Goal: Check status: Check status

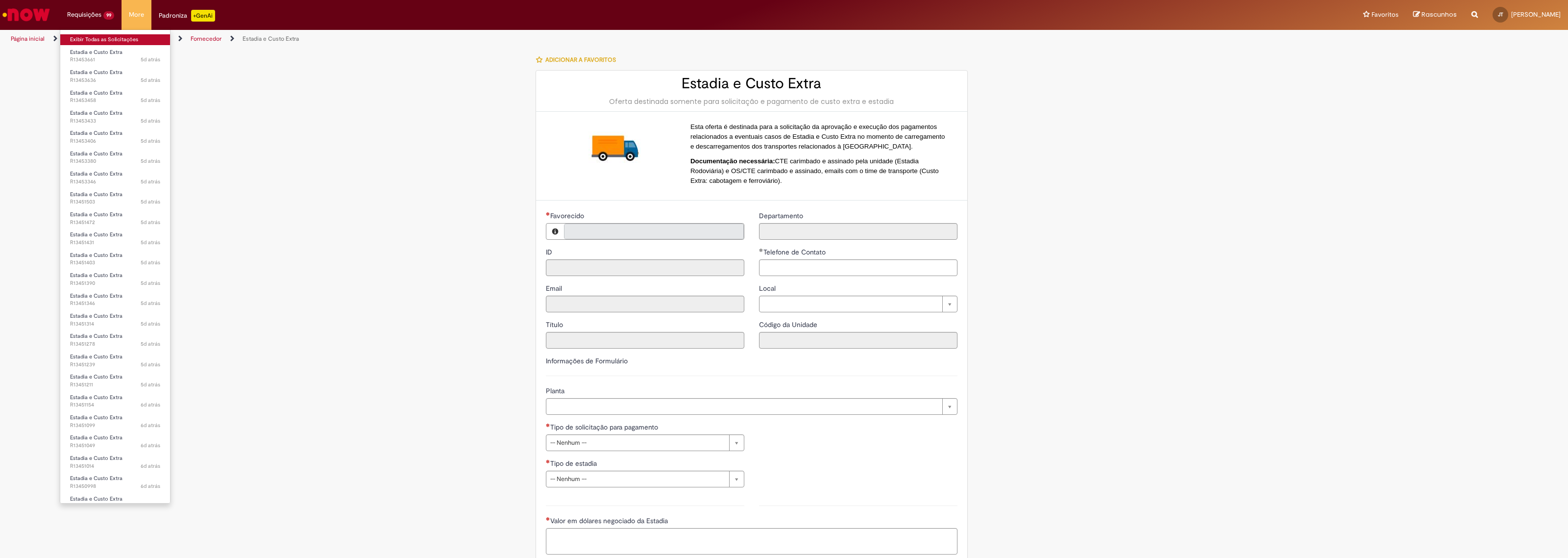
type input "**********"
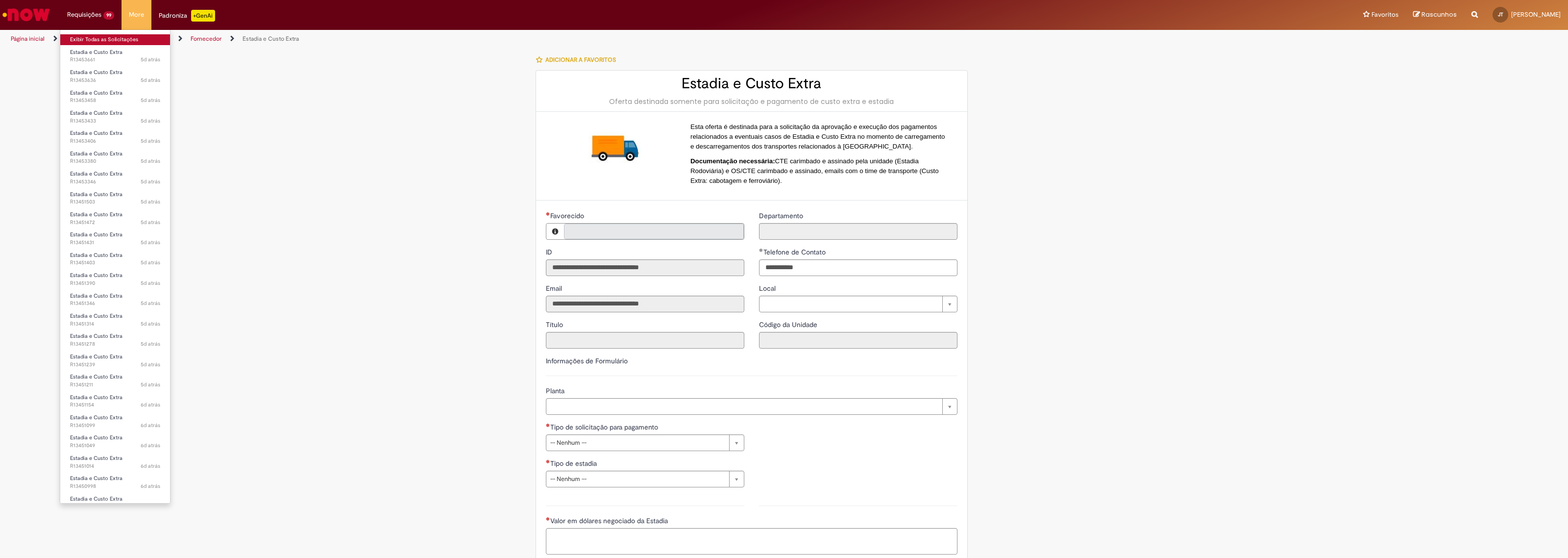
type input "**********"
click at [91, 57] on span "5d atrás 5 dias atrás R13453661" at bounding box center [115, 60] width 90 height 8
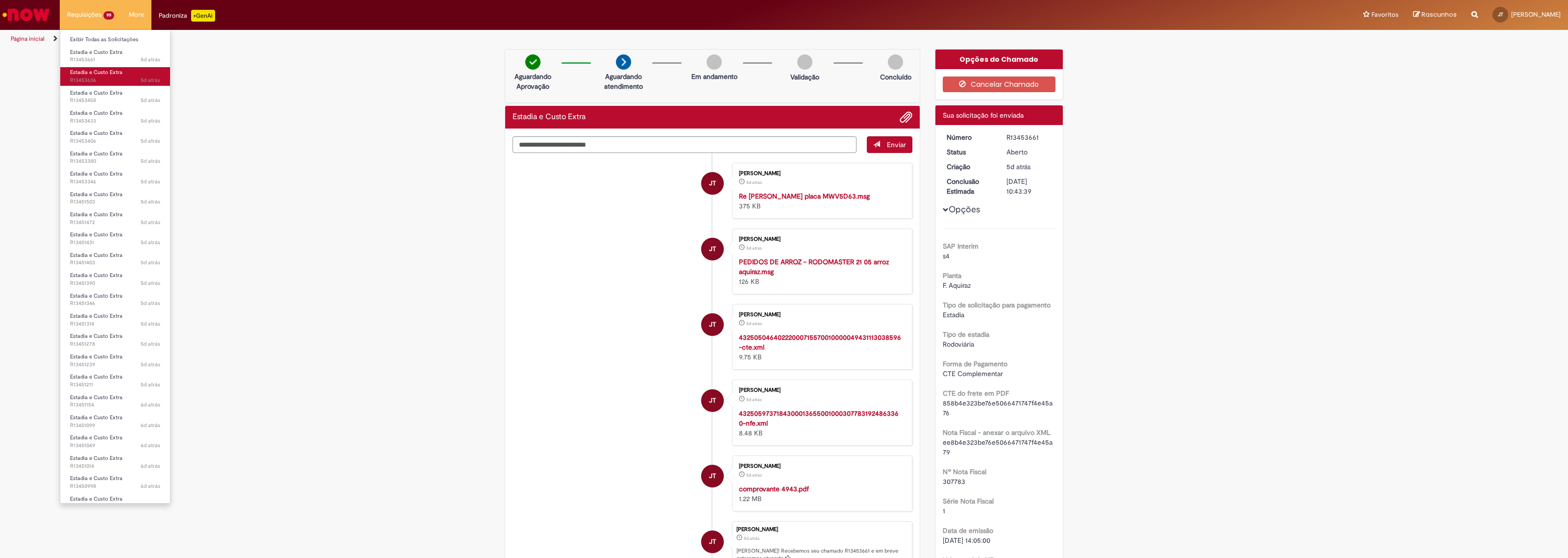
click at [92, 74] on span "Estadia e Custo Extra" at bounding box center [96, 72] width 52 height 7
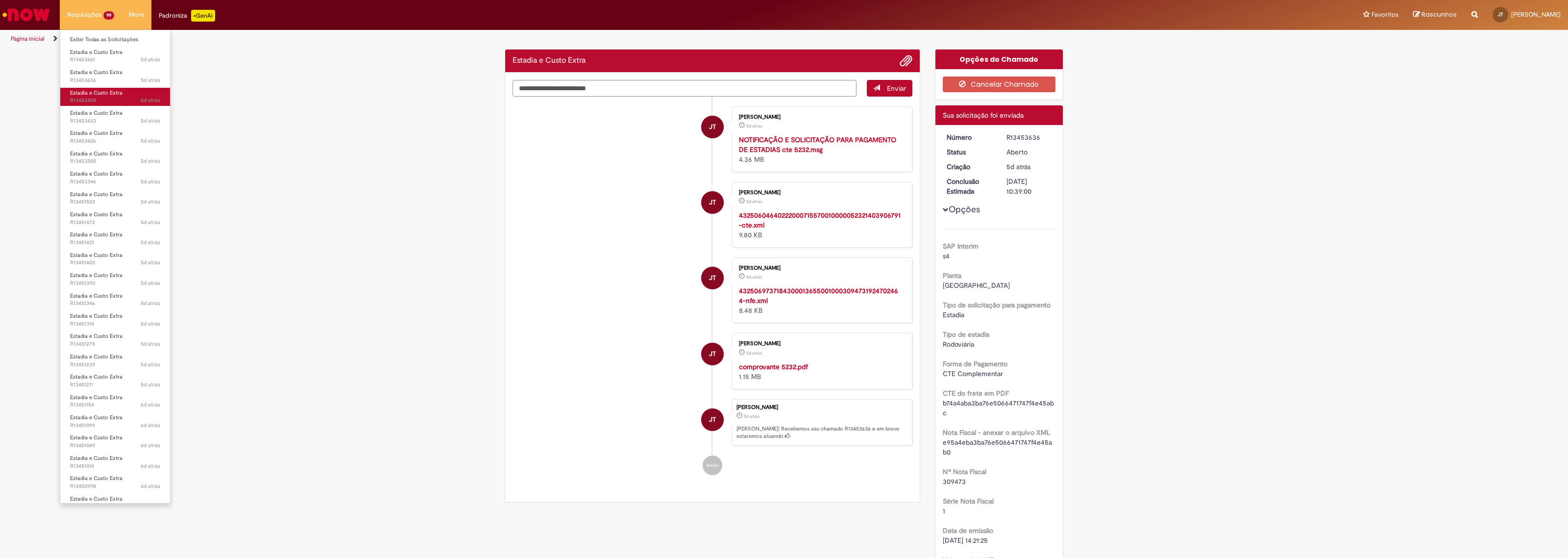
click at [103, 99] on span "5d atrás 5 dias atrás R13453458" at bounding box center [115, 101] width 90 height 8
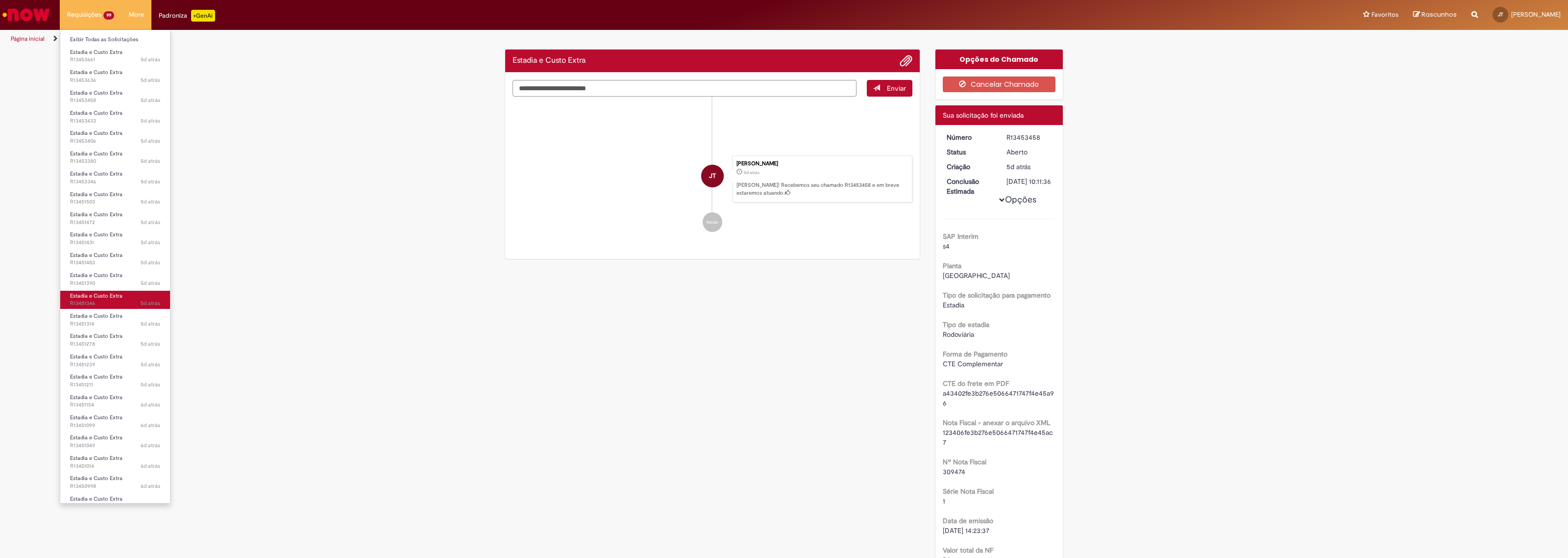
click at [134, 302] on span "5d atrás 5 dias atrás R13451346" at bounding box center [115, 303] width 90 height 8
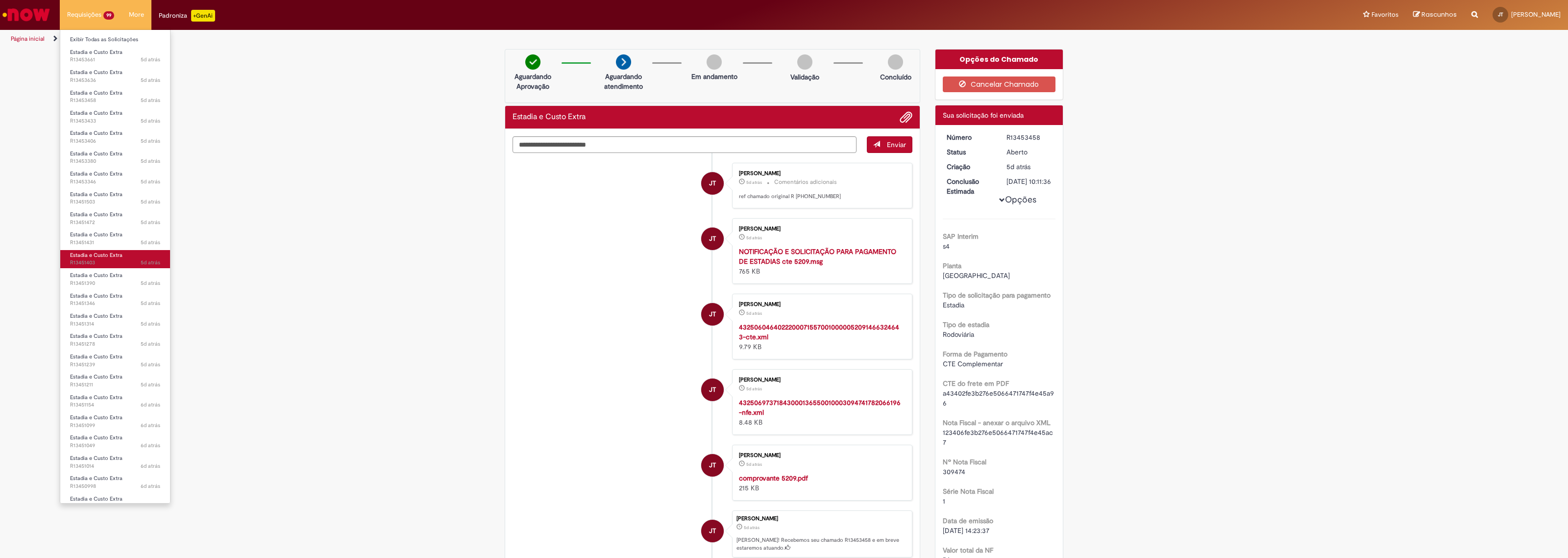
click at [121, 258] on span "Estadia e Custo Extra" at bounding box center [96, 255] width 52 height 7
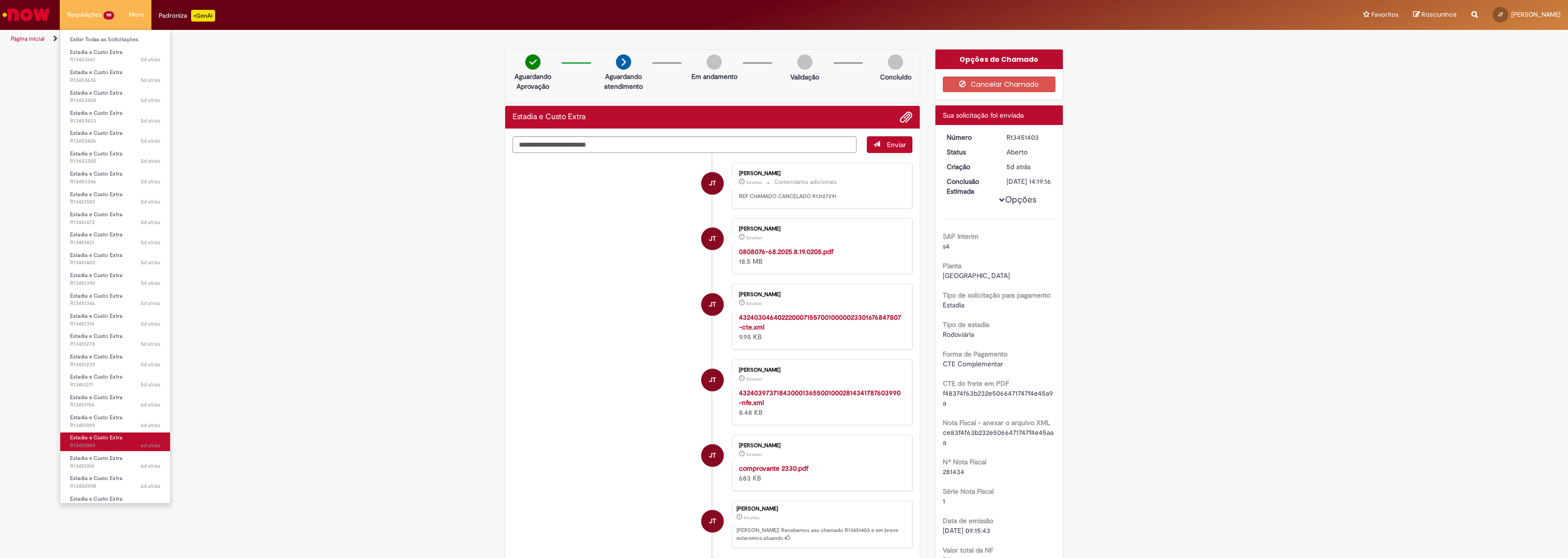
click at [122, 443] on span "6d atrás 6 dias atrás R13451049" at bounding box center [115, 445] width 90 height 8
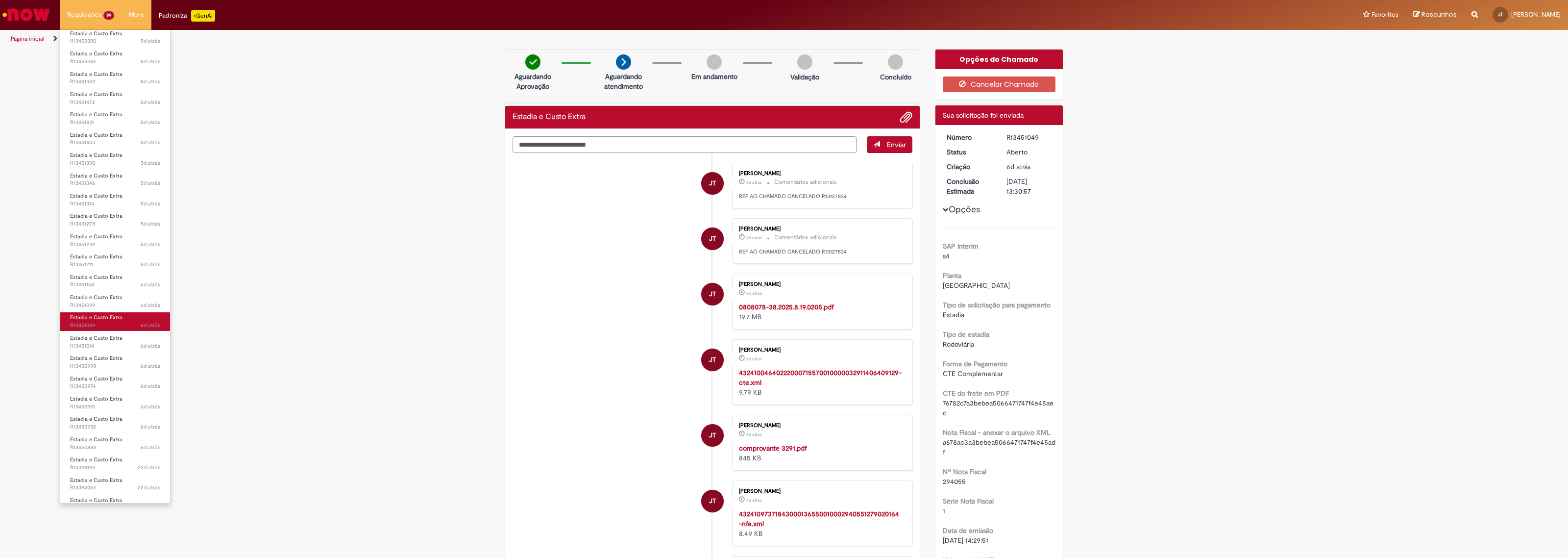
scroll to position [122, 0]
click at [129, 439] on link "Estadia e Custo Extra 6d atrás 6 dias atrás R13450888" at bounding box center [115, 441] width 110 height 18
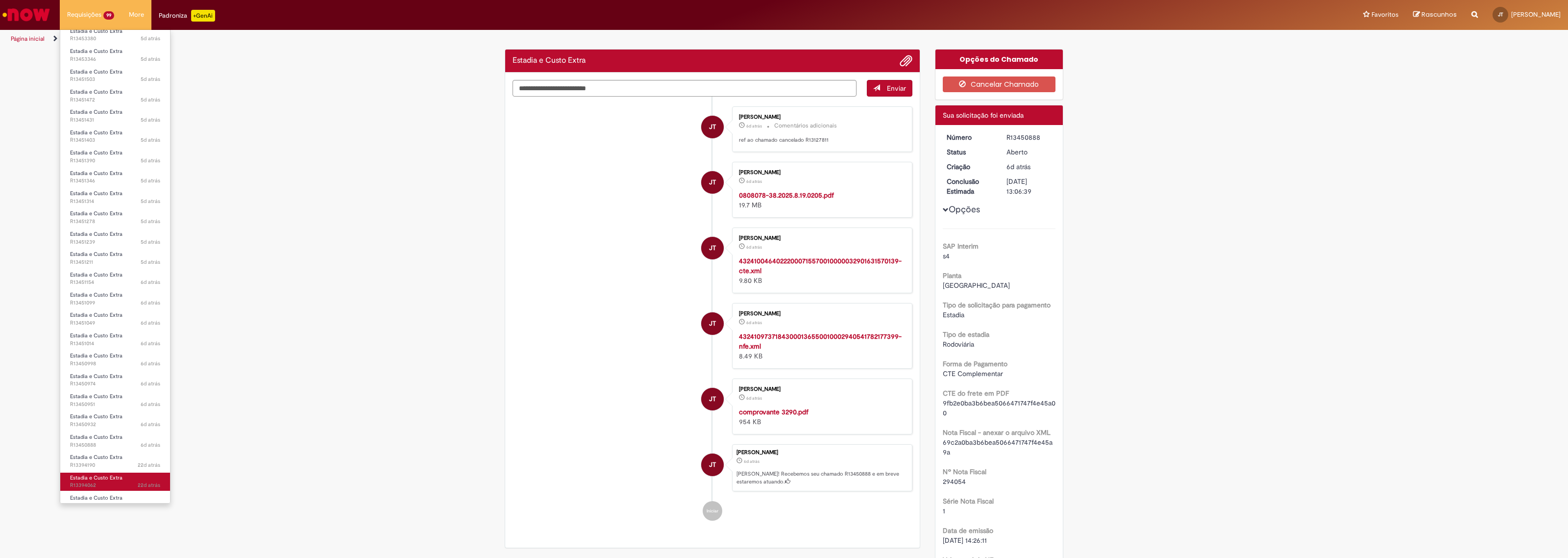
click at [116, 473] on link "Estadia e Custo Extra 22d atrás 22 dias atrás R13394062" at bounding box center [115, 482] width 110 height 18
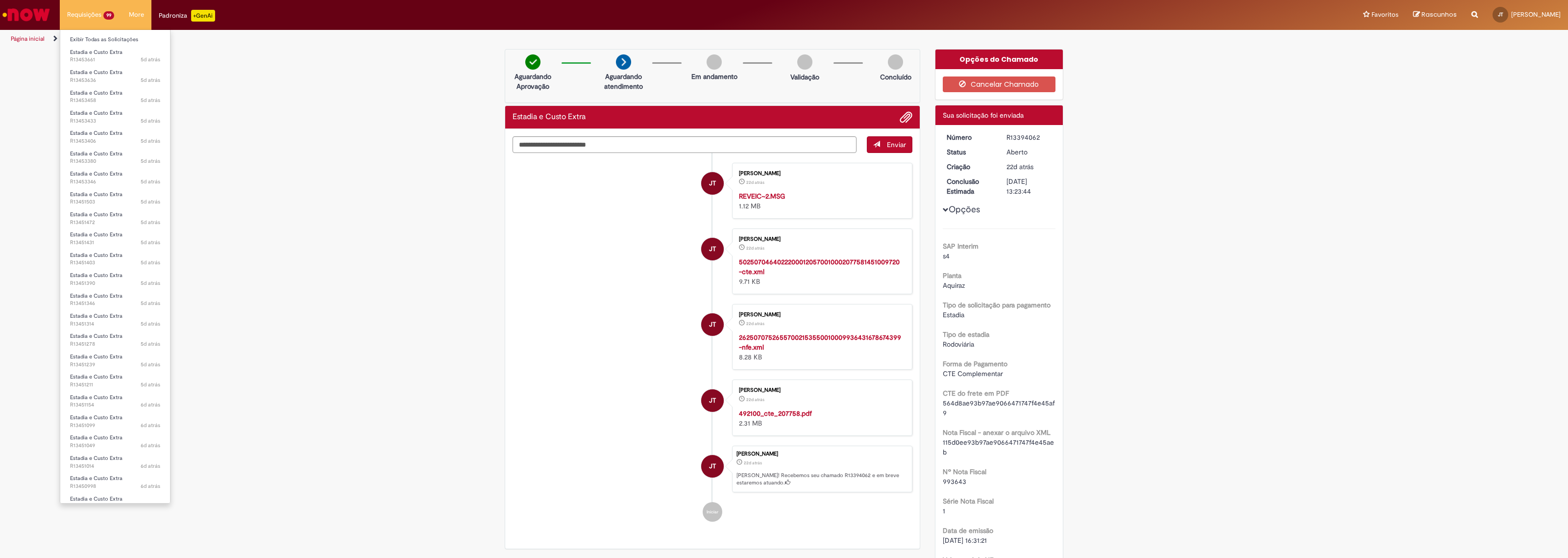
click at [108, 33] on li "Exibir Todas as Solicitações" at bounding box center [115, 38] width 110 height 13
click at [108, 37] on link "Exibir Todas as Solicitações" at bounding box center [115, 40] width 110 height 11
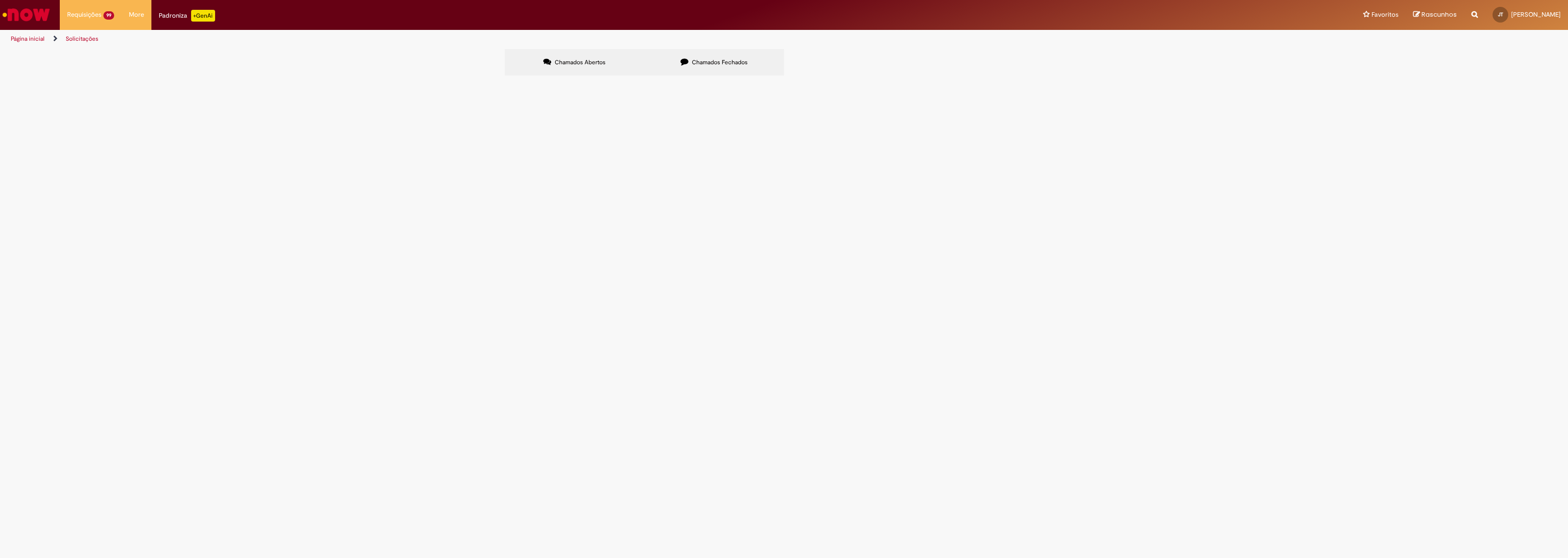
click at [687, 63] on icon at bounding box center [684, 62] width 8 height 8
click at [0, 0] on input "Pesquisar" at bounding box center [0, 0] width 0 height 0
type input "*******"
click at [0, 0] on button "Pesquisar" at bounding box center [0, 0] width 0 height 0
click at [549, 49] on label "Chamados Abertos" at bounding box center [574, 62] width 139 height 26
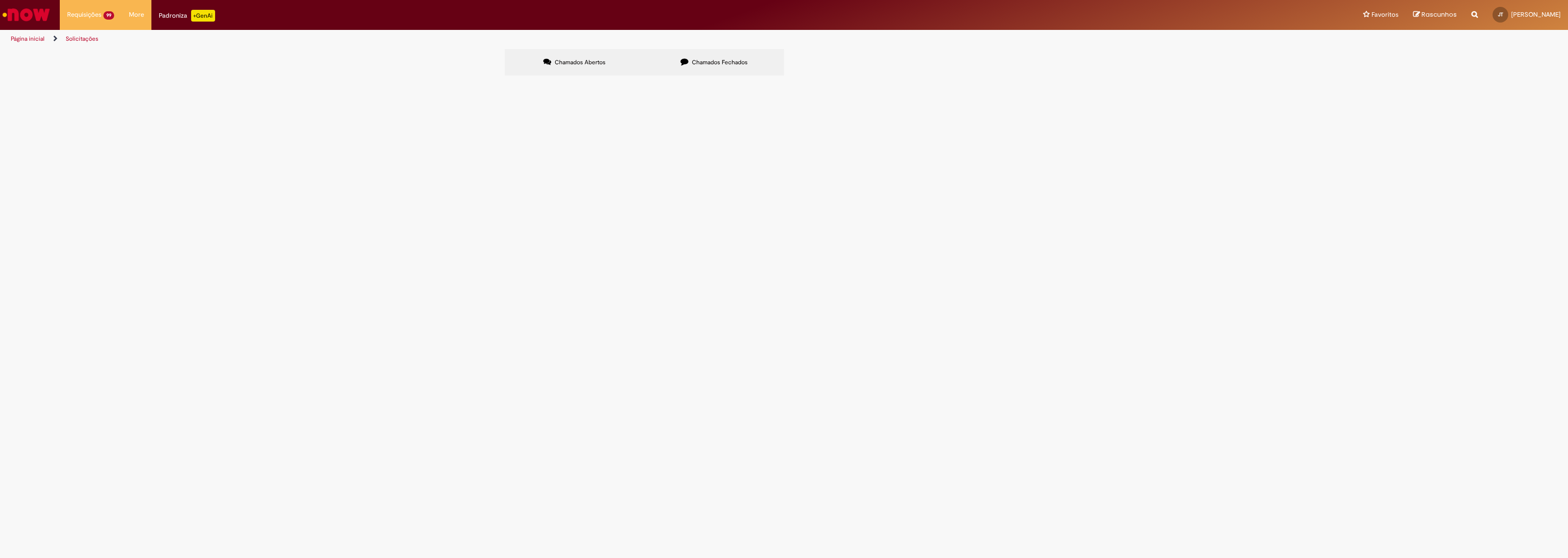
click at [0, 0] on input "Pesquisar" at bounding box center [0, 0] width 0 height 0
type input "*******"
click at [28, 10] on img "Ir para a Homepage" at bounding box center [26, 15] width 51 height 19
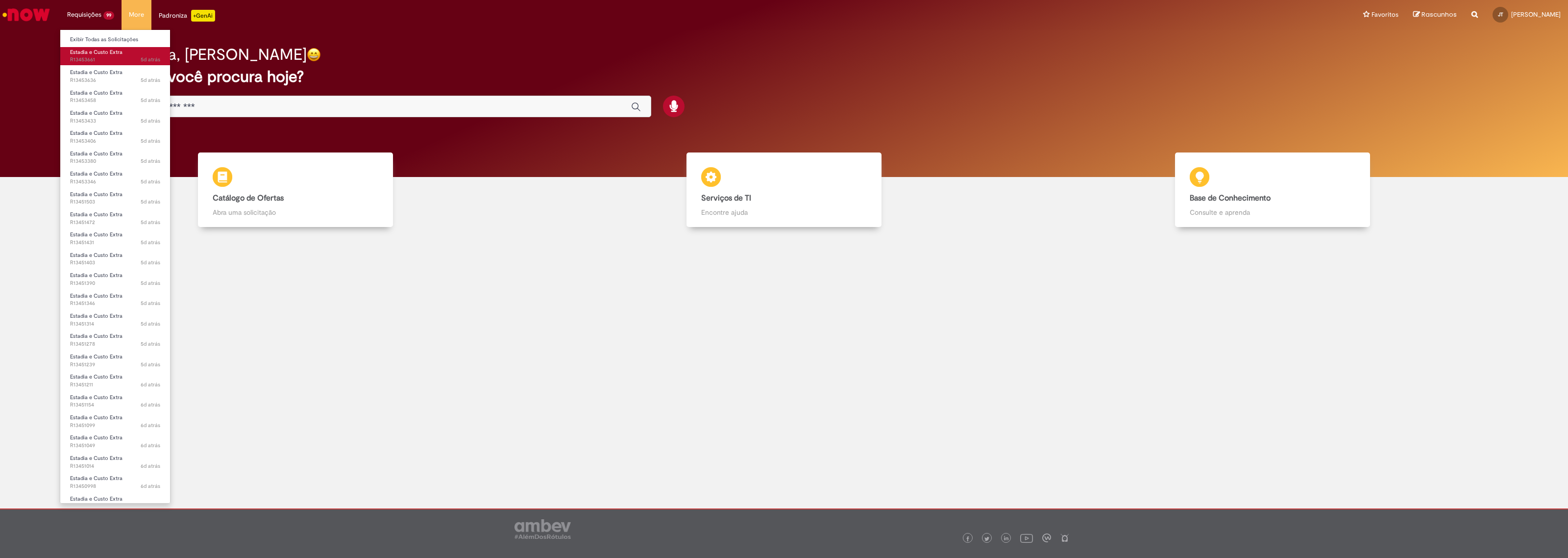
click at [115, 54] on span "Estadia e Custo Extra" at bounding box center [96, 52] width 52 height 7
click at [86, 13] on li "Requisições 99 Exibir Todas as Solicitações Estadia e Custo Extra 5d atrás 5 di…" at bounding box center [90, 15] width 61 height 29
click at [99, 412] on span "2a atrás 2 anos atrás R10511156" at bounding box center [115, 416] width 90 height 8
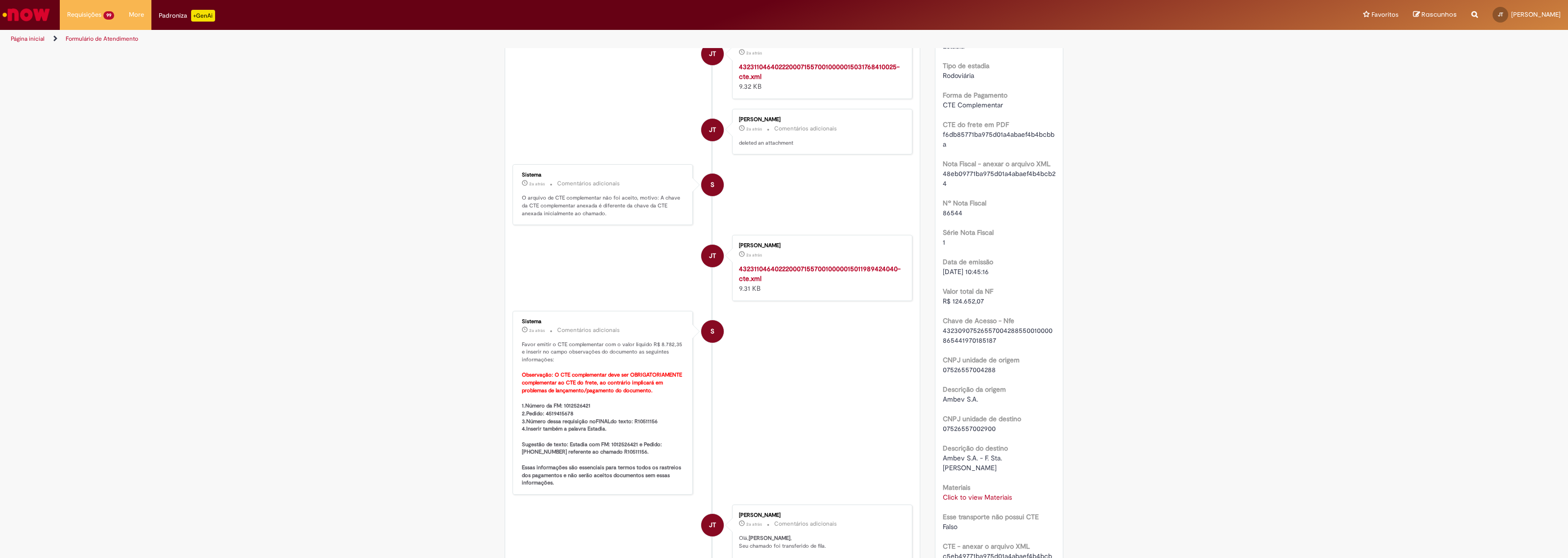
scroll to position [245, 0]
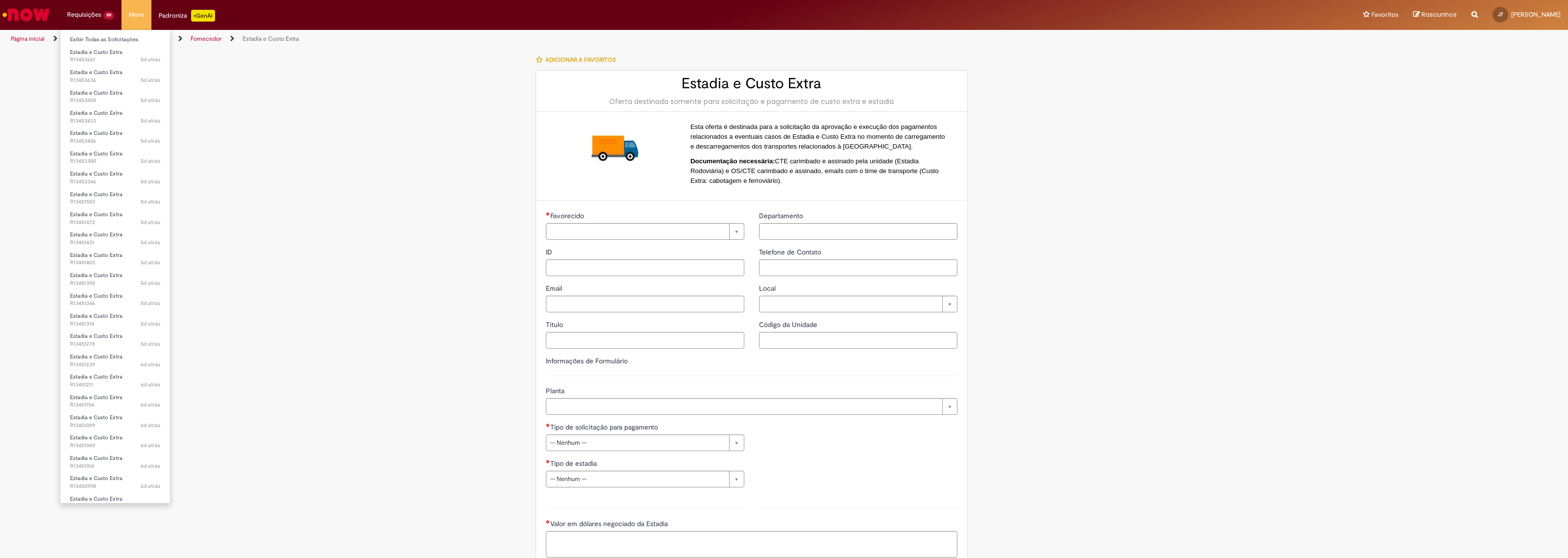
type input "**********"
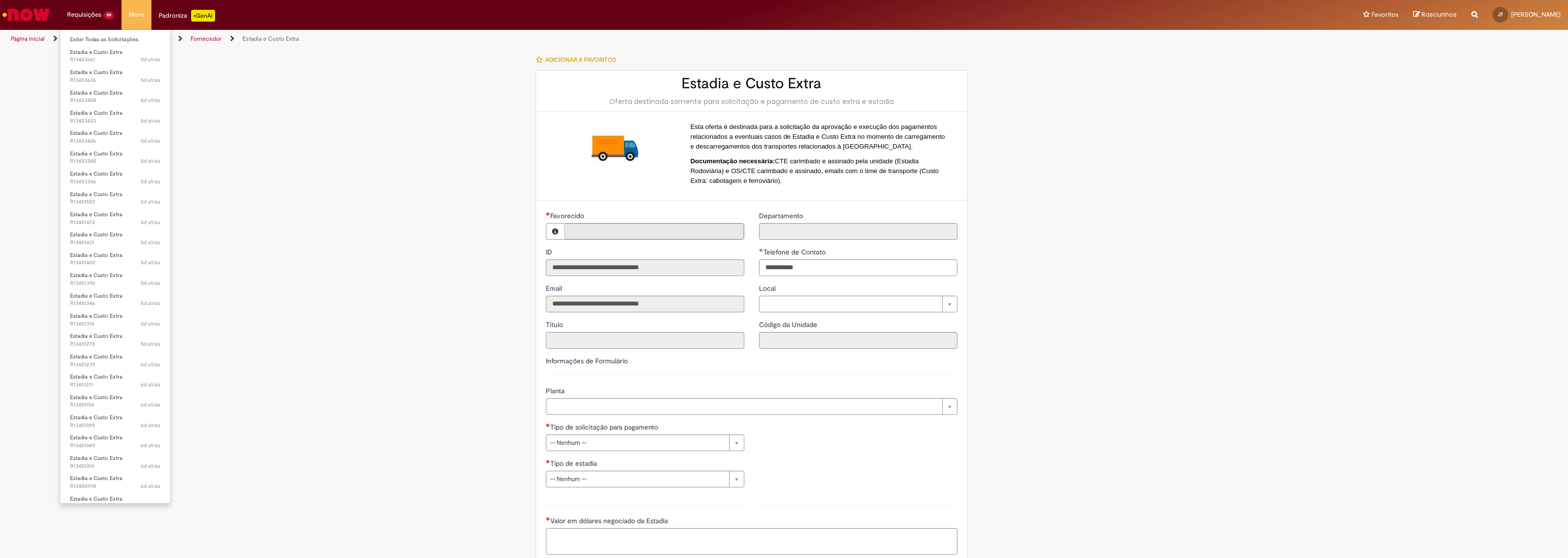
type input "**********"
click at [144, 493] on span "2a atrás" at bounding box center [150, 497] width 19 height 7
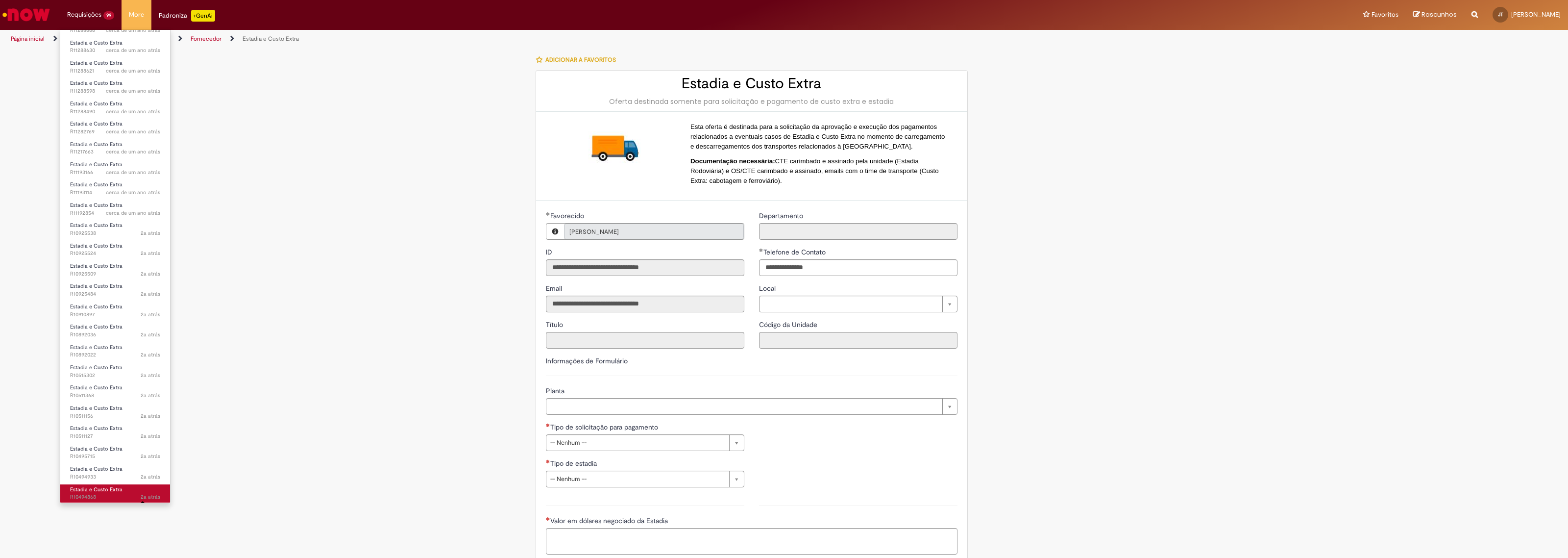
click at [87, 486] on span "Estadia e Custo Extra" at bounding box center [96, 490] width 52 height 7
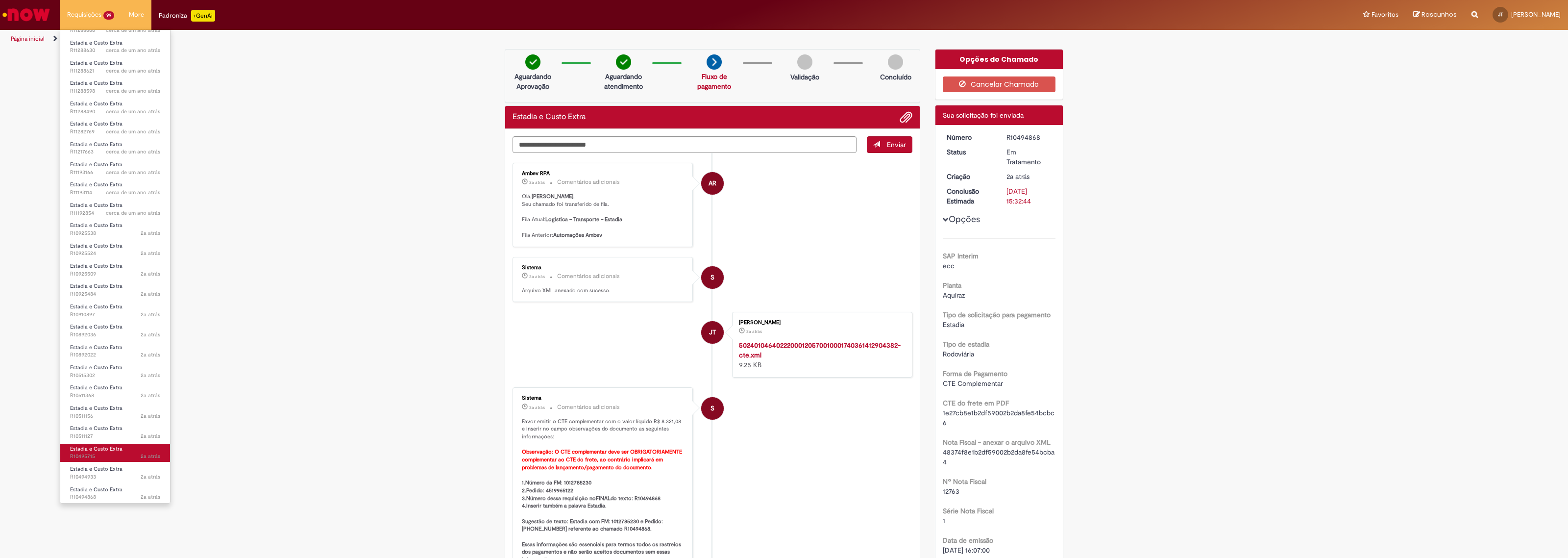
click at [77, 453] on span "2a atrás 2 anos atrás R10495715" at bounding box center [115, 456] width 90 height 8
click at [79, 429] on span "Estadia e Custo Extra" at bounding box center [96, 428] width 52 height 7
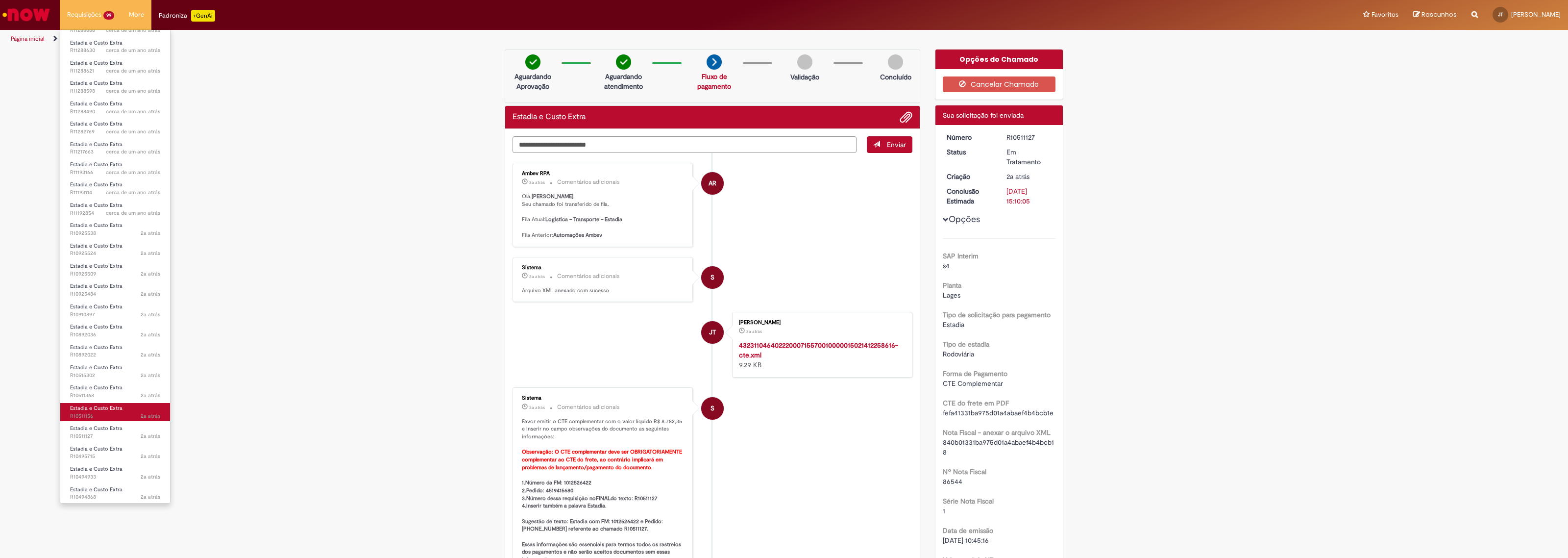
click at [77, 412] on span "2a atrás 2 anos atrás R10511156" at bounding box center [115, 416] width 90 height 8
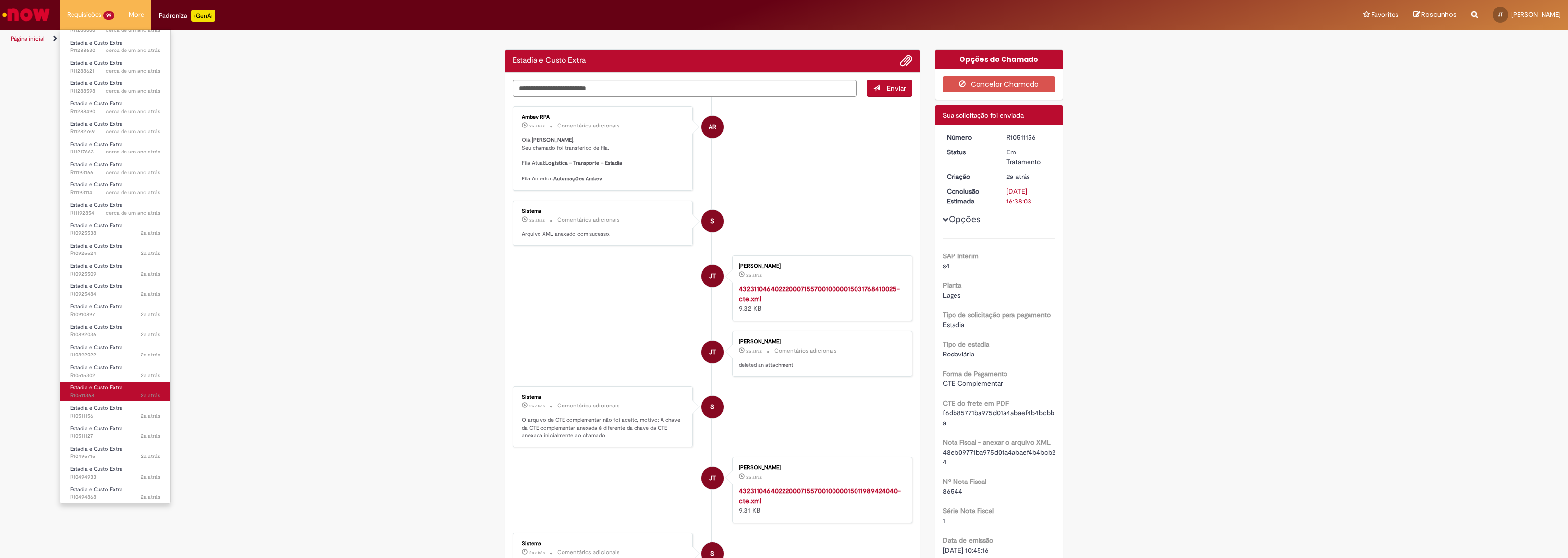
click at [86, 392] on span "2a atrás 2 anos atrás R10511368" at bounding box center [115, 395] width 90 height 8
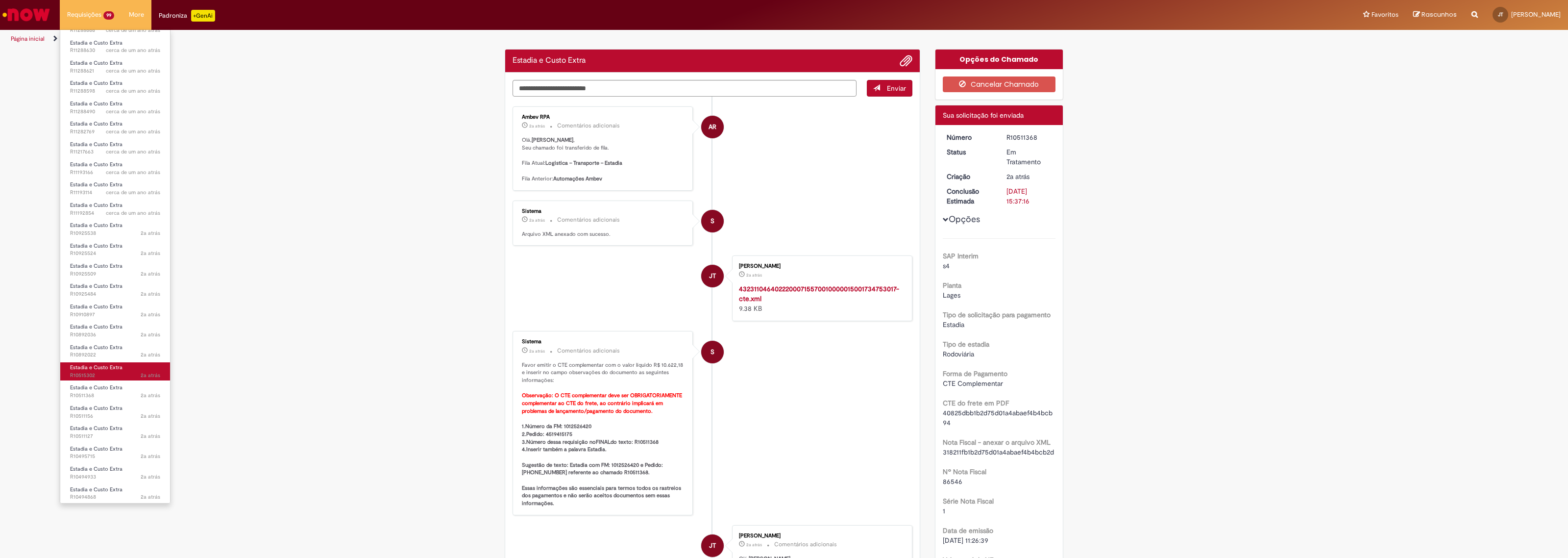
click at [77, 364] on span "Estadia e Custo Extra" at bounding box center [96, 367] width 52 height 7
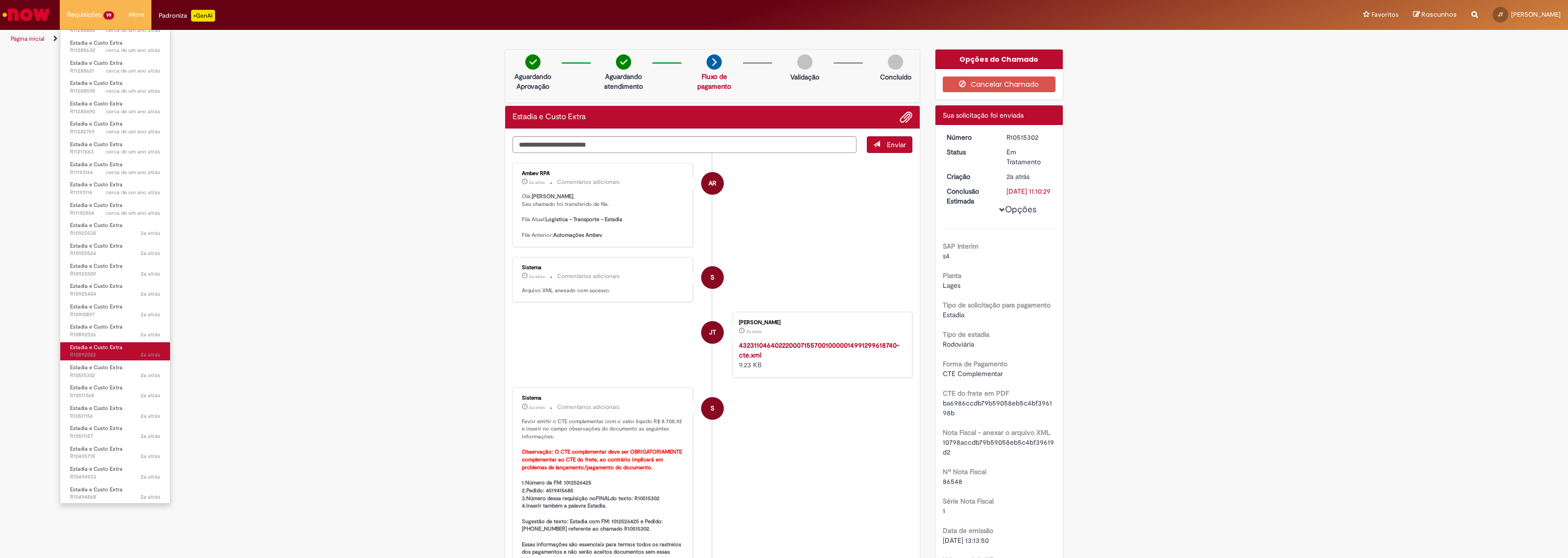
click at [104, 348] on span "Estadia e Custo Extra" at bounding box center [96, 347] width 52 height 7
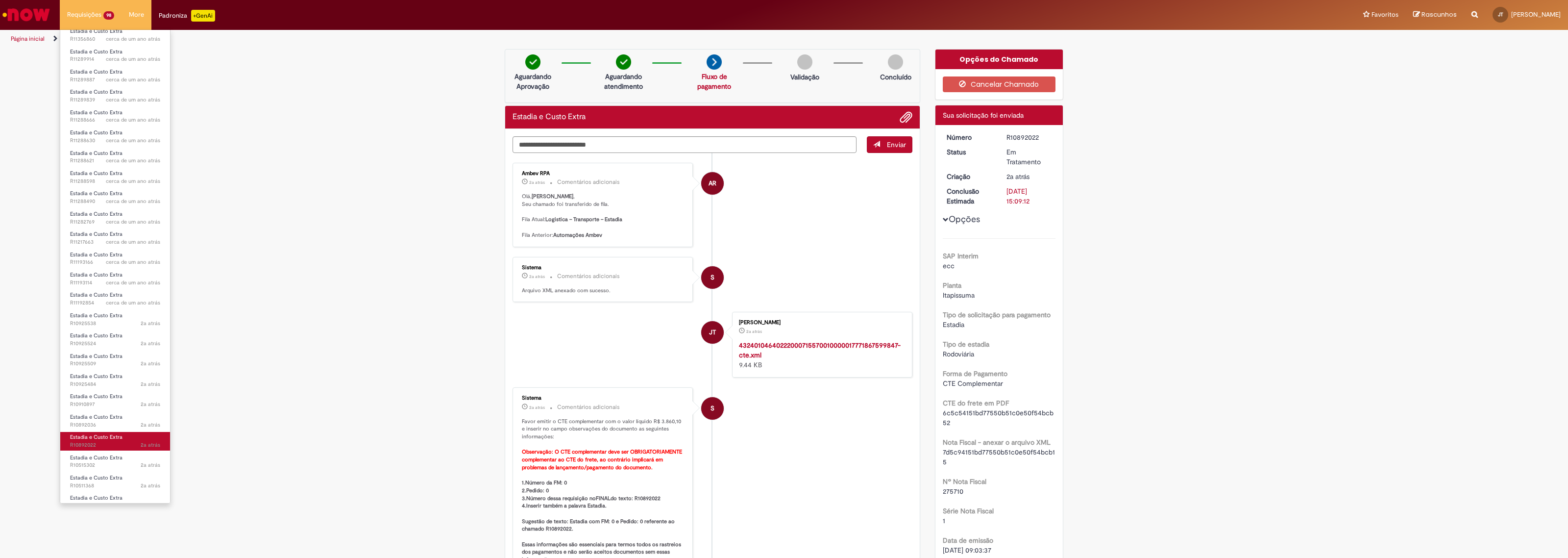
scroll to position [1471, 0]
click at [127, 392] on span "2a atrás 2 anos atrás R10892036" at bounding box center [115, 396] width 90 height 8
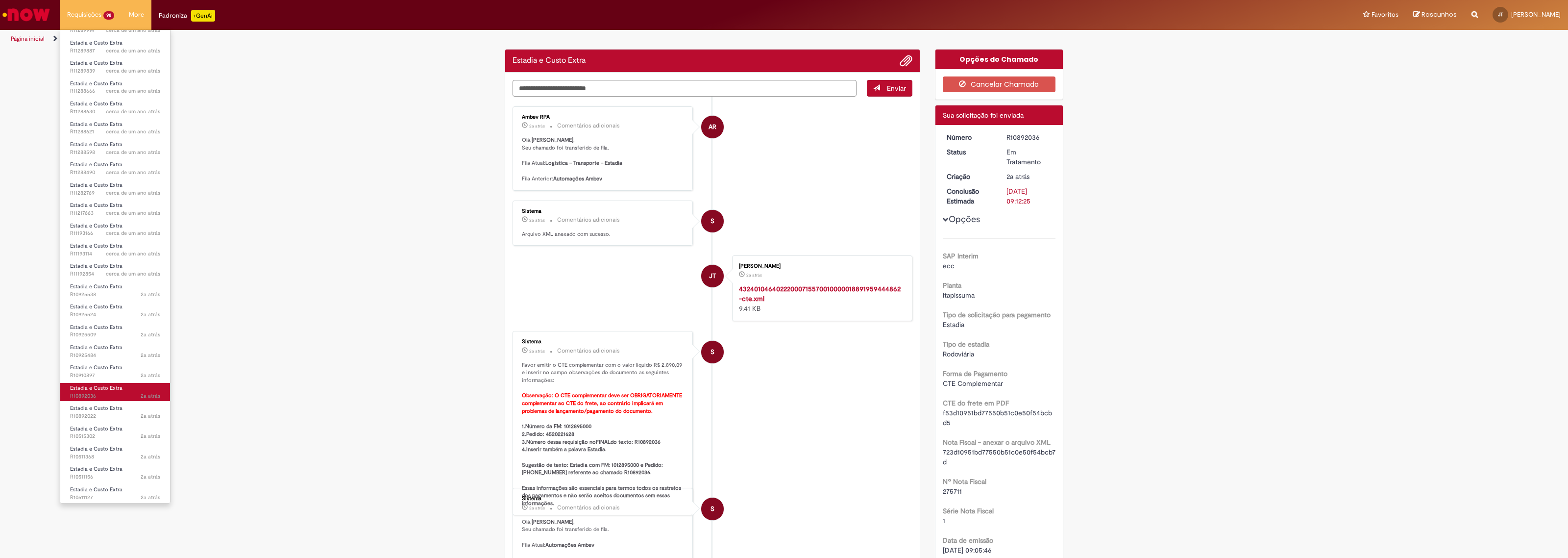
click at [105, 389] on span "Estadia e Custo Extra" at bounding box center [96, 388] width 52 height 7
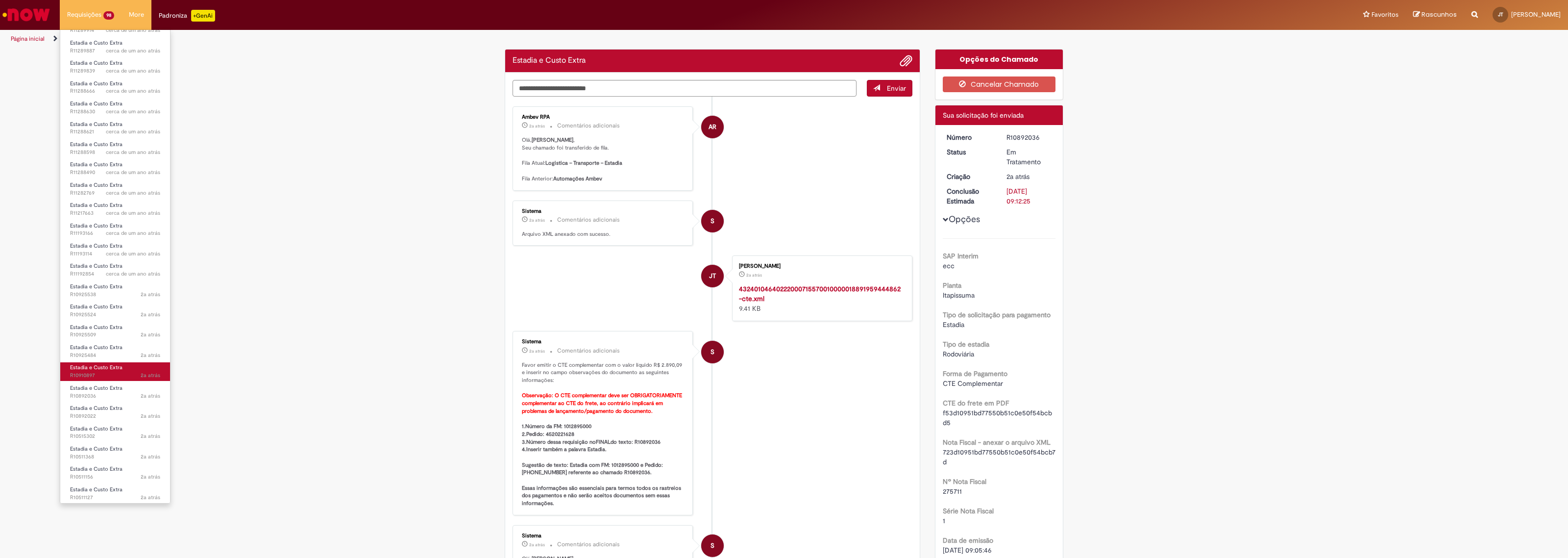
click at [94, 372] on span "2a atrás 2 anos atrás R10910897" at bounding box center [115, 375] width 90 height 8
click at [86, 357] on span "2a atrás 2 anos atrás R10925484" at bounding box center [115, 355] width 90 height 8
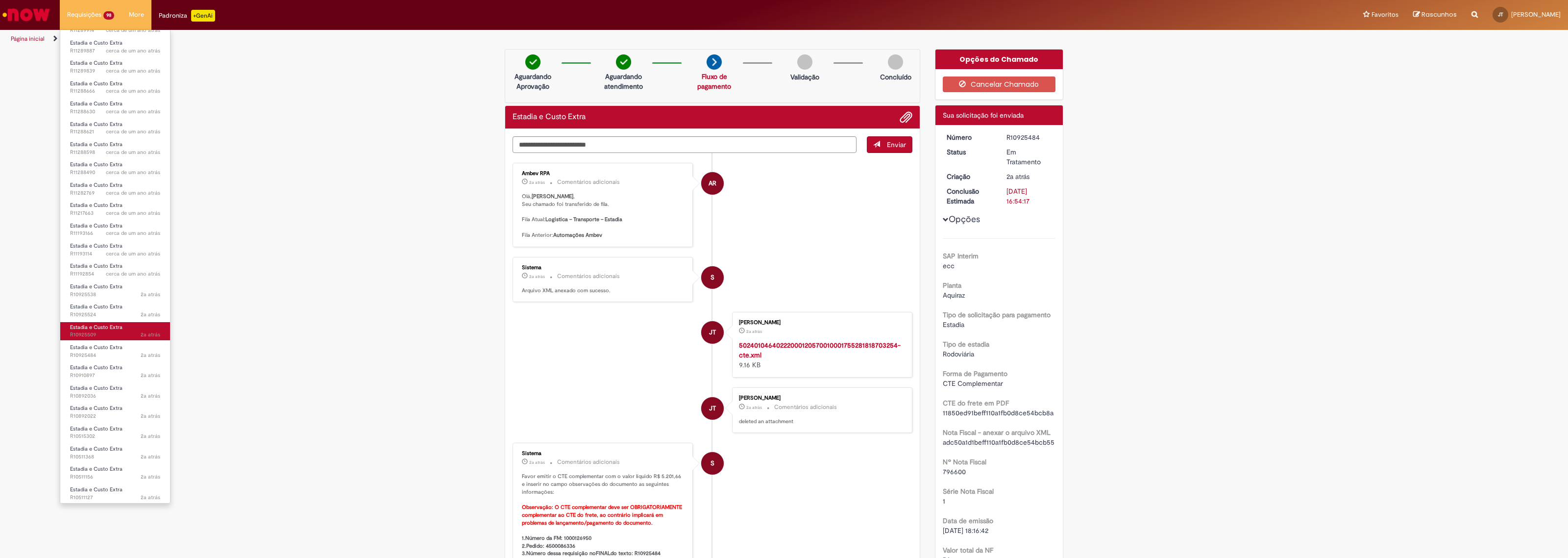
click at [86, 325] on span "Estadia e Custo Extra" at bounding box center [96, 327] width 52 height 7
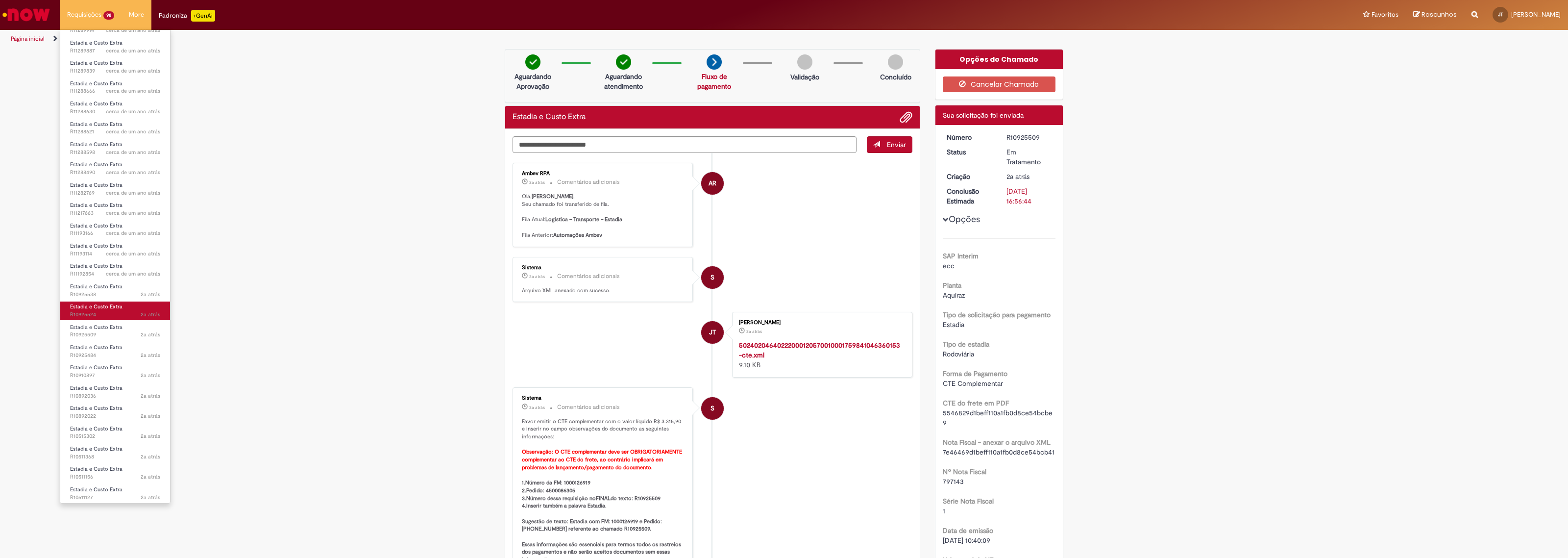
click at [82, 305] on span "Estadia e Custo Extra" at bounding box center [96, 306] width 52 height 7
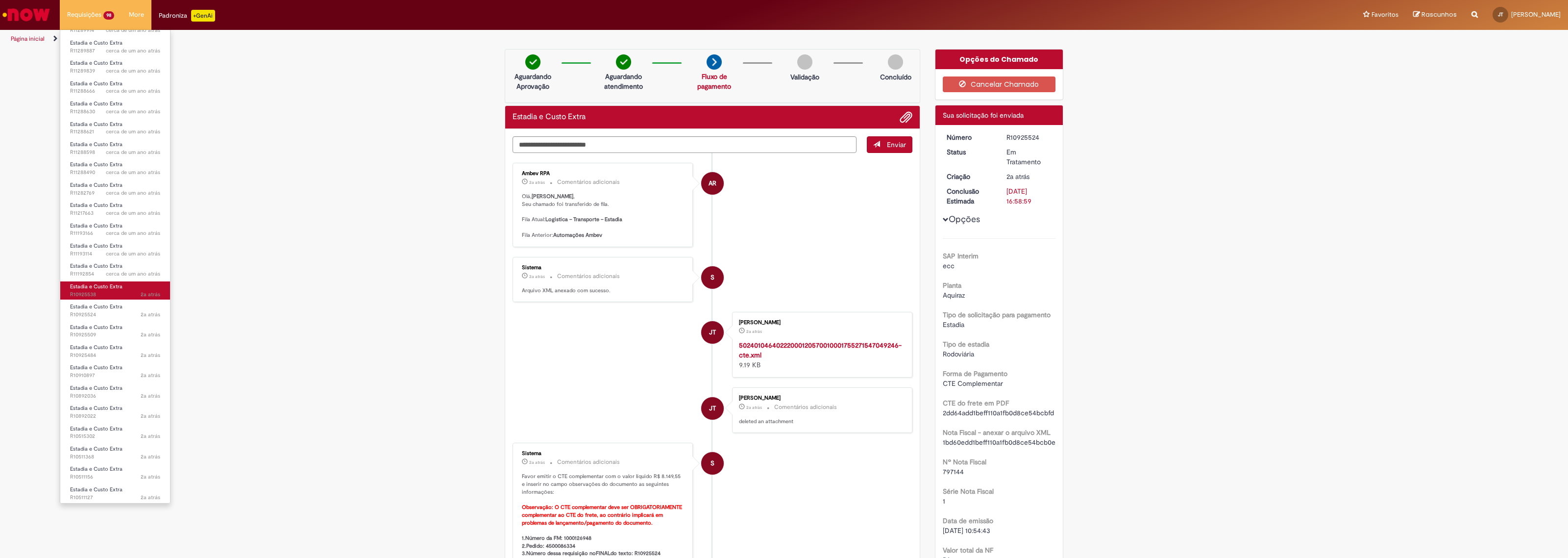
click at [79, 293] on span "2a atrás 2 anos atrás R10925538" at bounding box center [115, 294] width 90 height 8
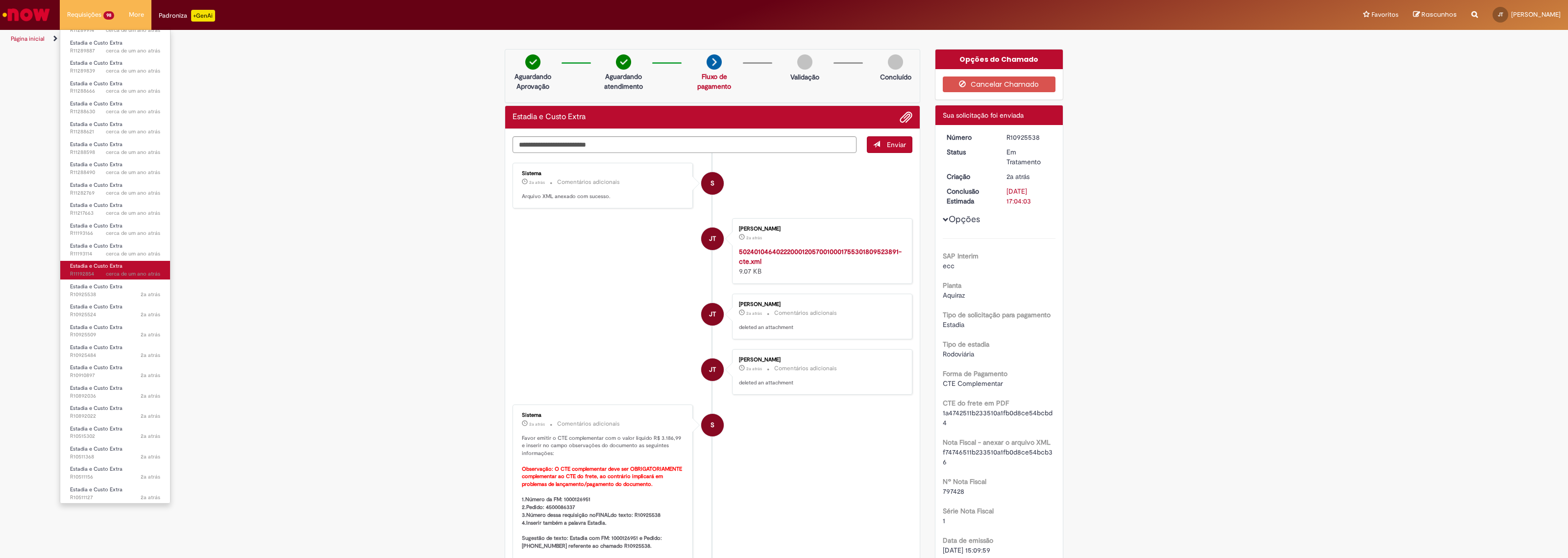
click at [77, 276] on span "cerca de um ano atrás cerca de um ano atrás R11192854" at bounding box center [115, 274] width 90 height 8
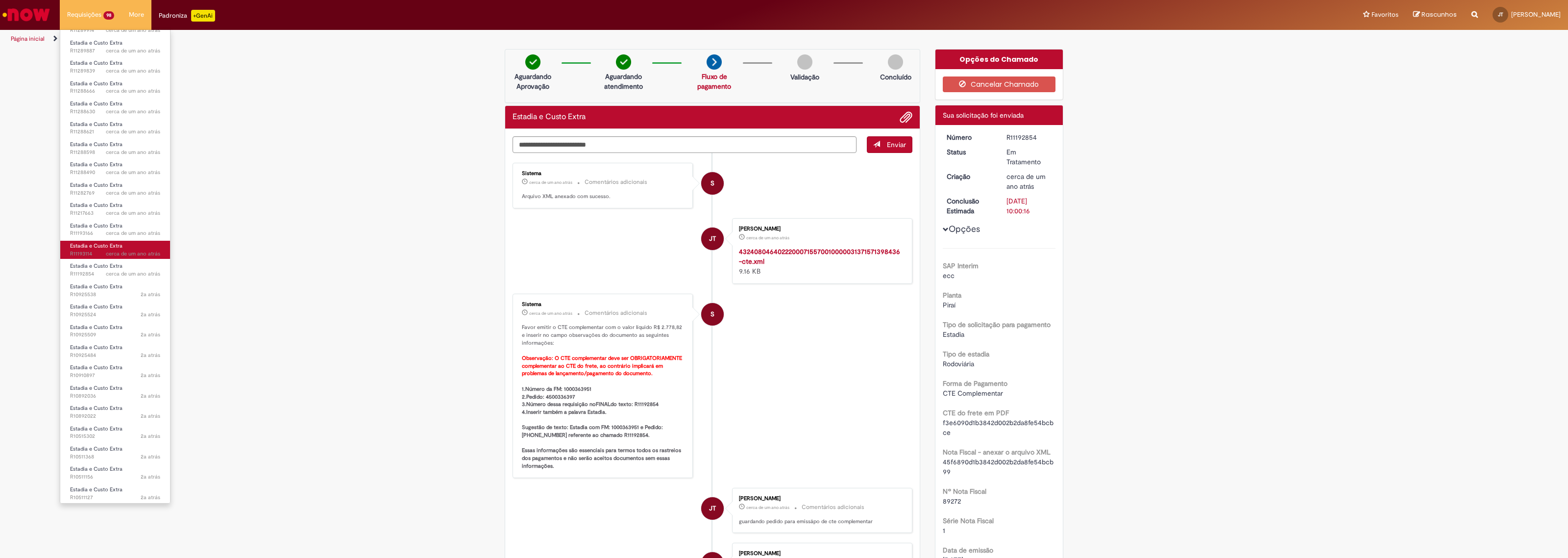
click at [70, 248] on span "Estadia e Custo Extra" at bounding box center [96, 246] width 52 height 7
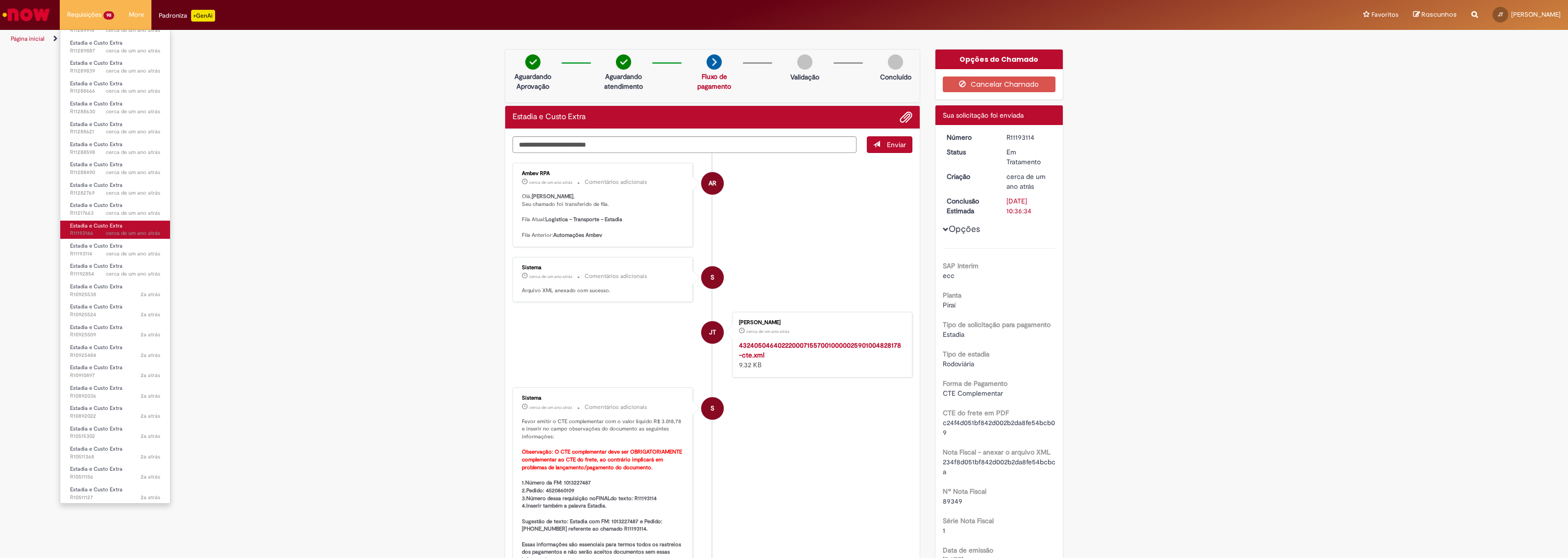
click at [89, 222] on span "Estadia e Custo Extra" at bounding box center [96, 226] width 52 height 7
click at [131, 214] on span "cerca de um ano atrás" at bounding box center [133, 213] width 54 height 7
click at [130, 214] on span "cerca de um ano atrás" at bounding box center [133, 213] width 54 height 7
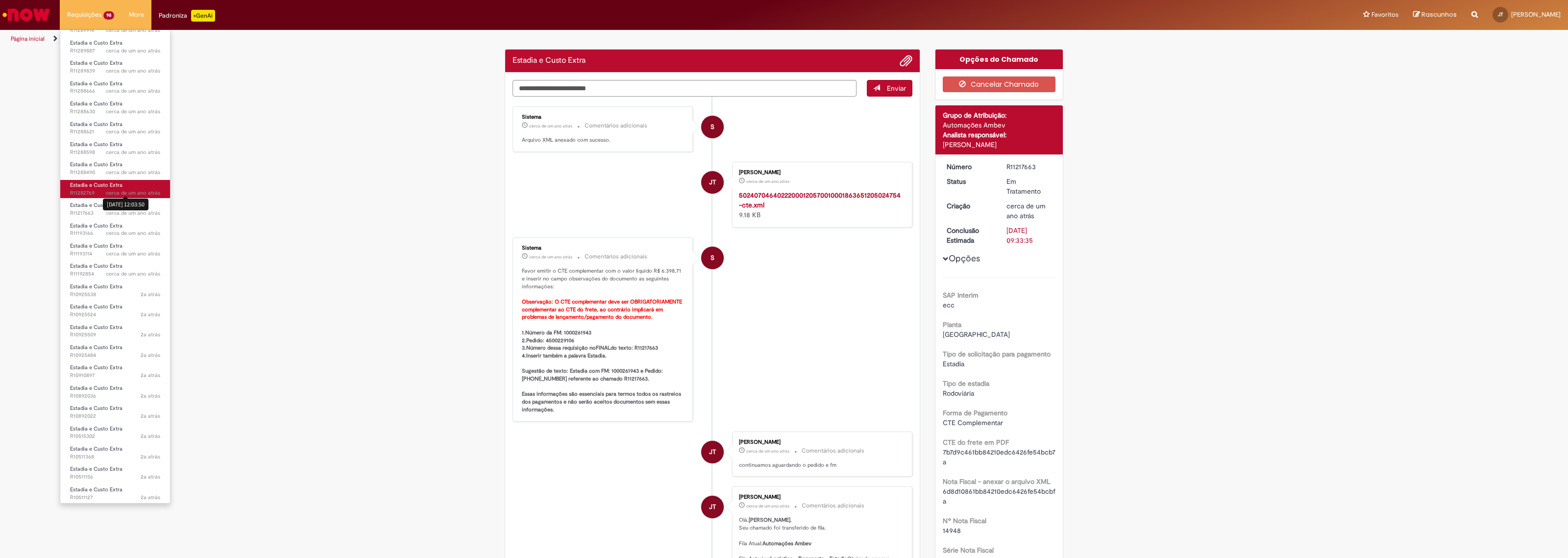
click at [125, 185] on link "Estadia e Custo Extra cerca de um ano atrás cerca de um ano atrás 22/03/2024 12…" at bounding box center [115, 189] width 110 height 18
